Goal: Information Seeking & Learning: Check status

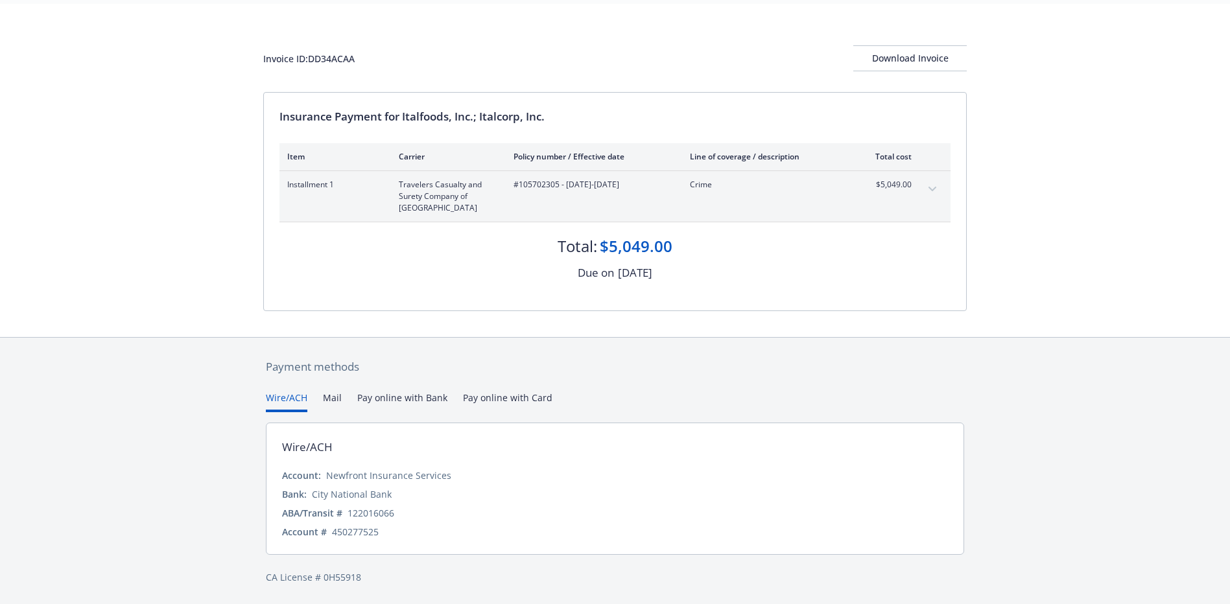
scroll to position [43, 0]
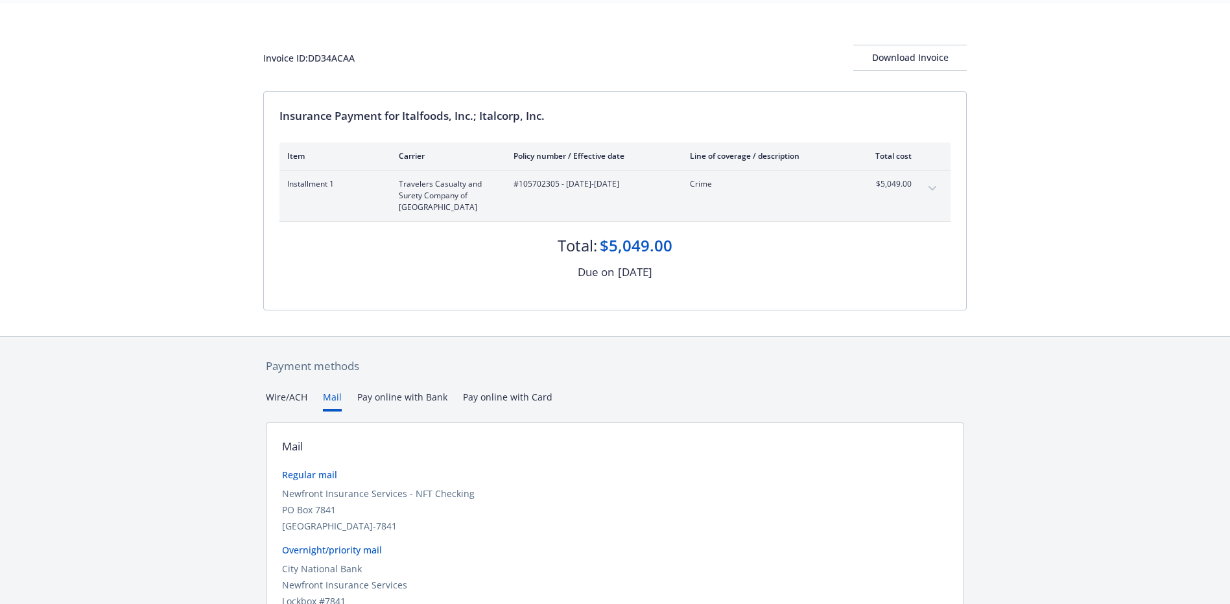
click at [333, 399] on button "Mail" at bounding box center [332, 400] width 19 height 21
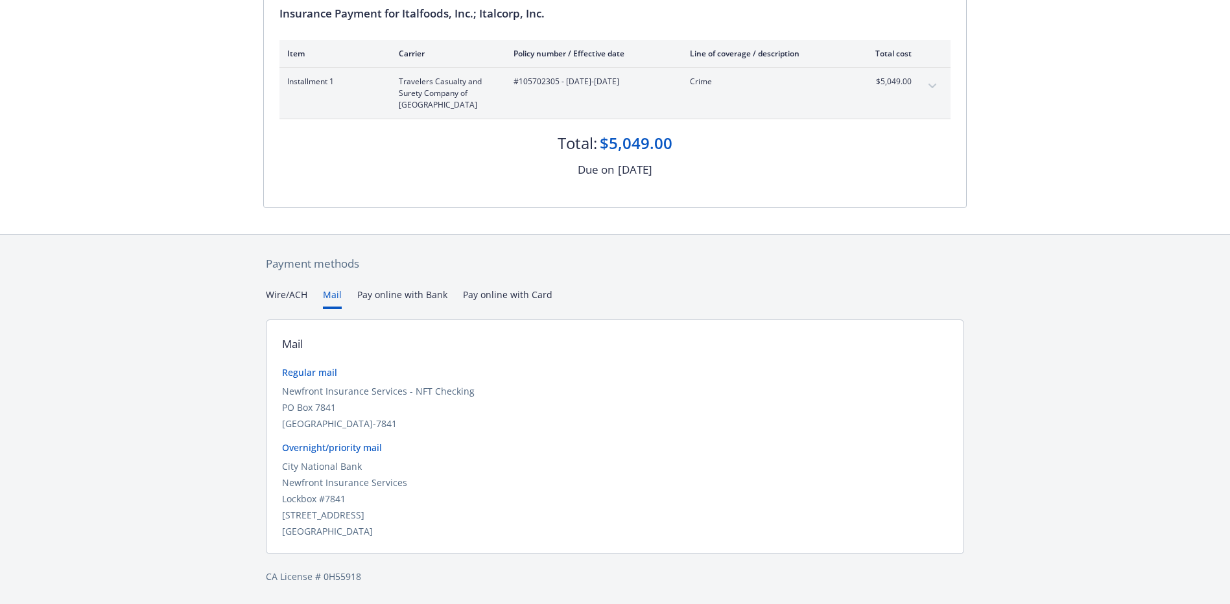
scroll to position [0, 0]
